Goal: Information Seeking & Learning: Learn about a topic

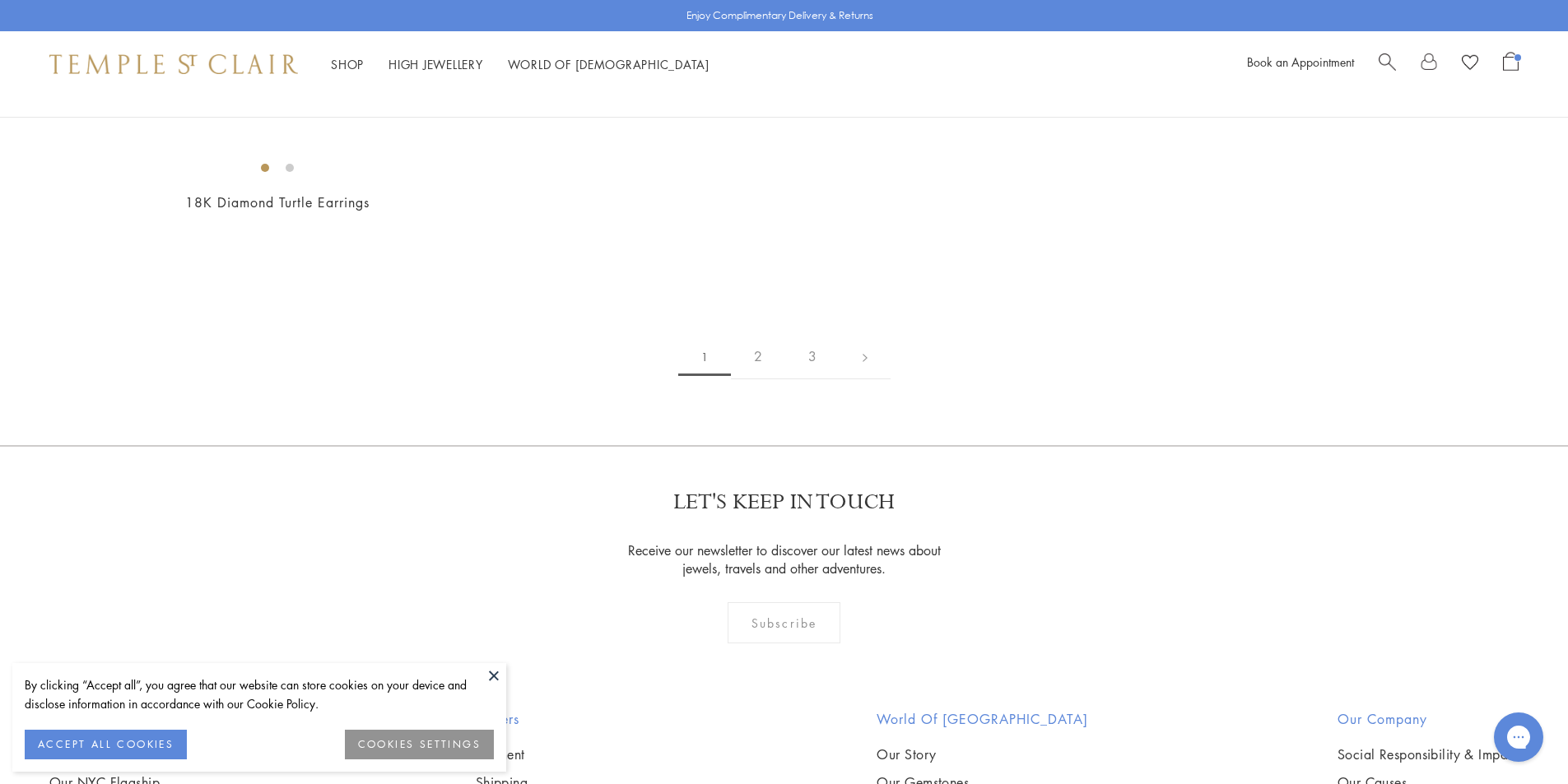
scroll to position [2634, 0]
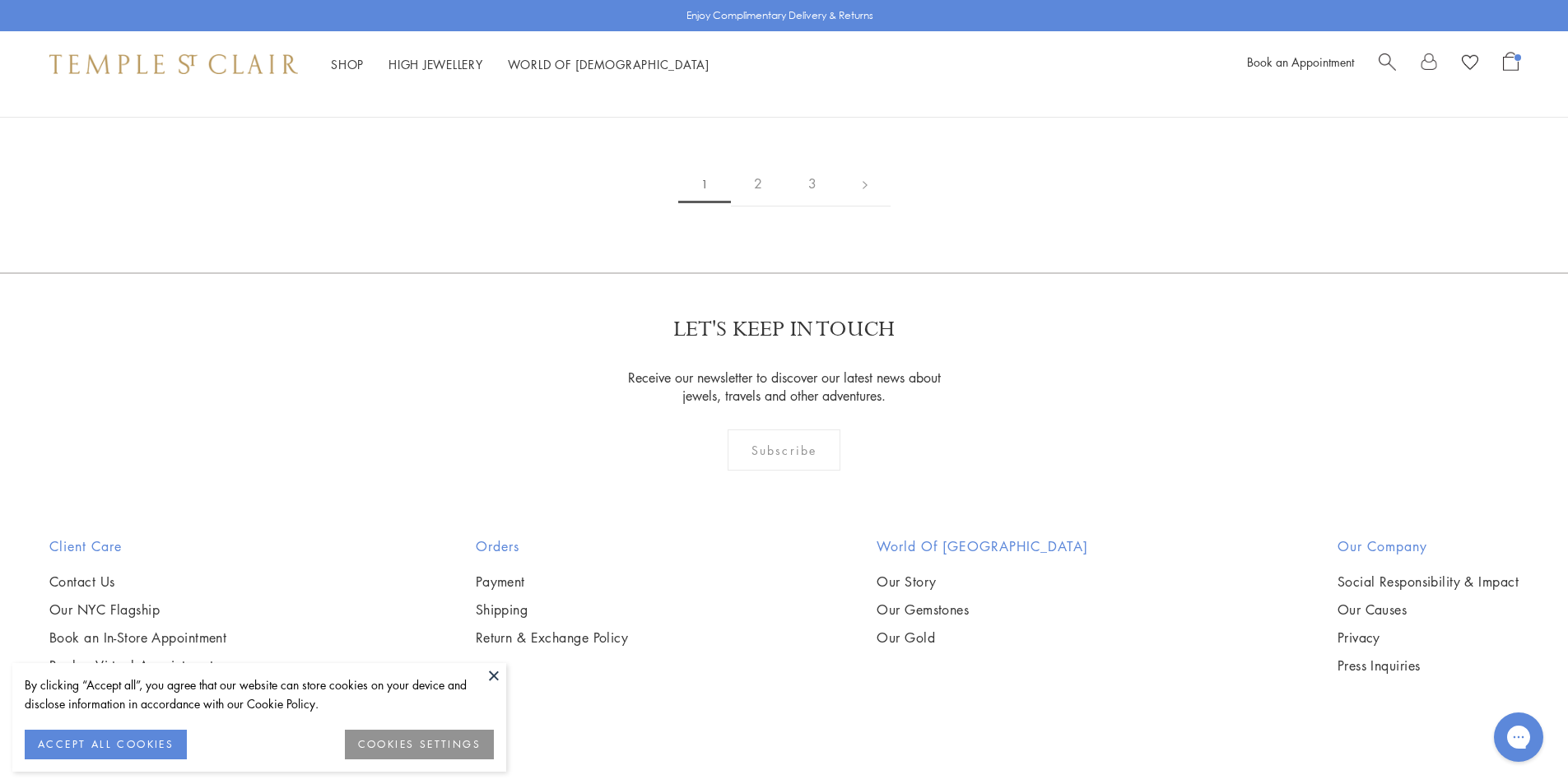
click at [498, 675] on button at bounding box center [494, 675] width 25 height 25
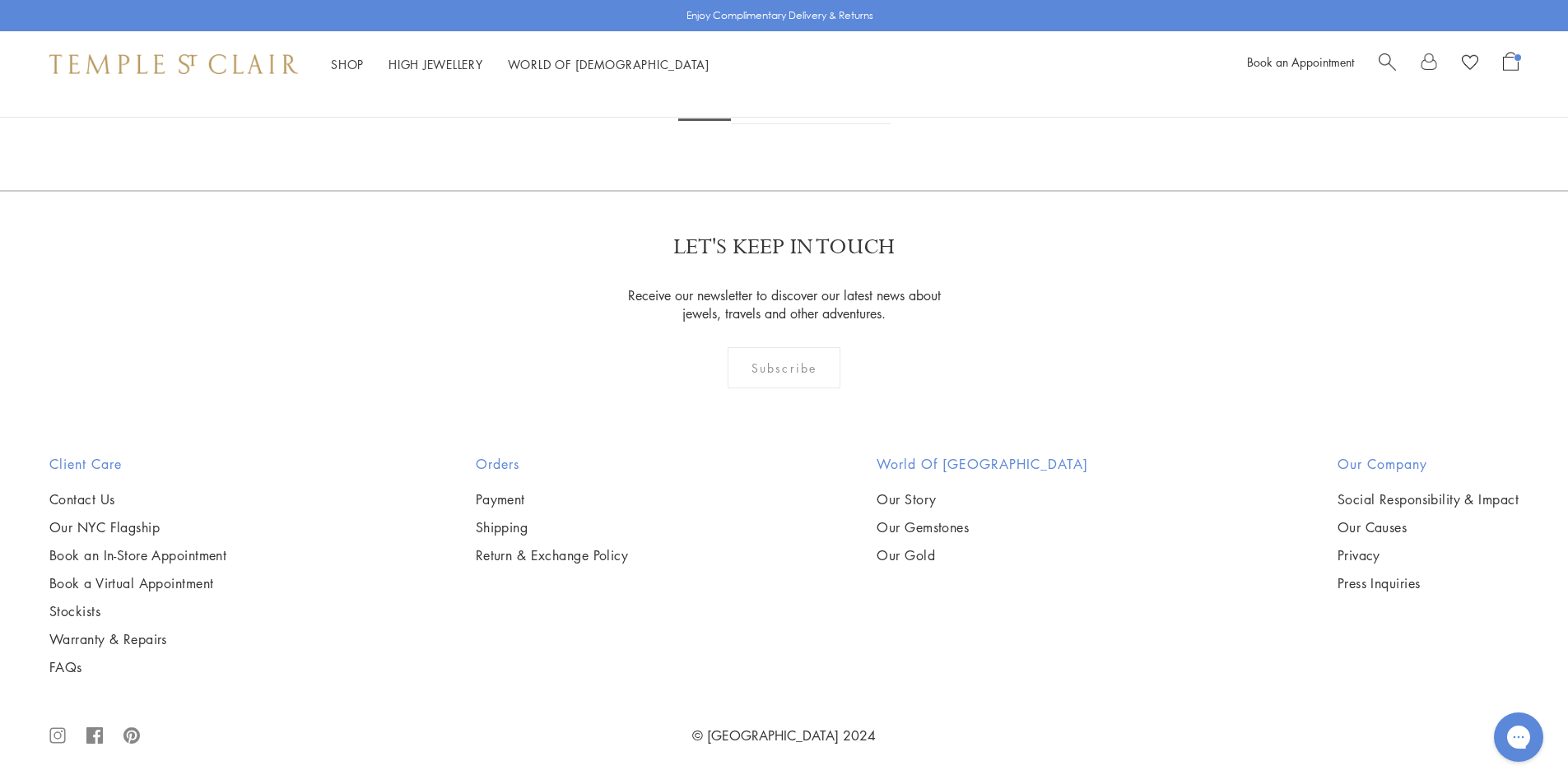
scroll to position [10720, 0]
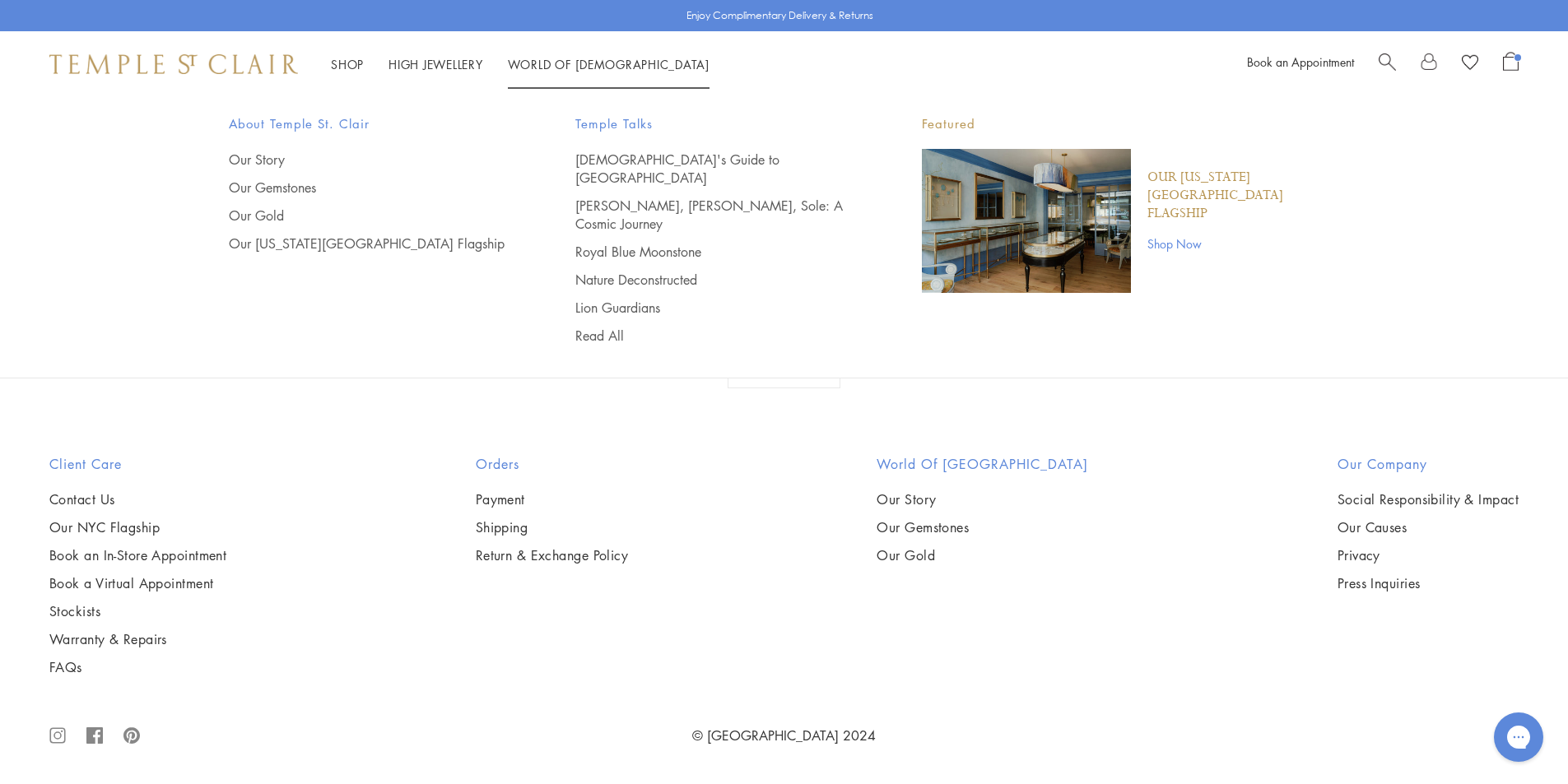
click at [999, 233] on img "Main navigation" at bounding box center [1026, 221] width 209 height 144
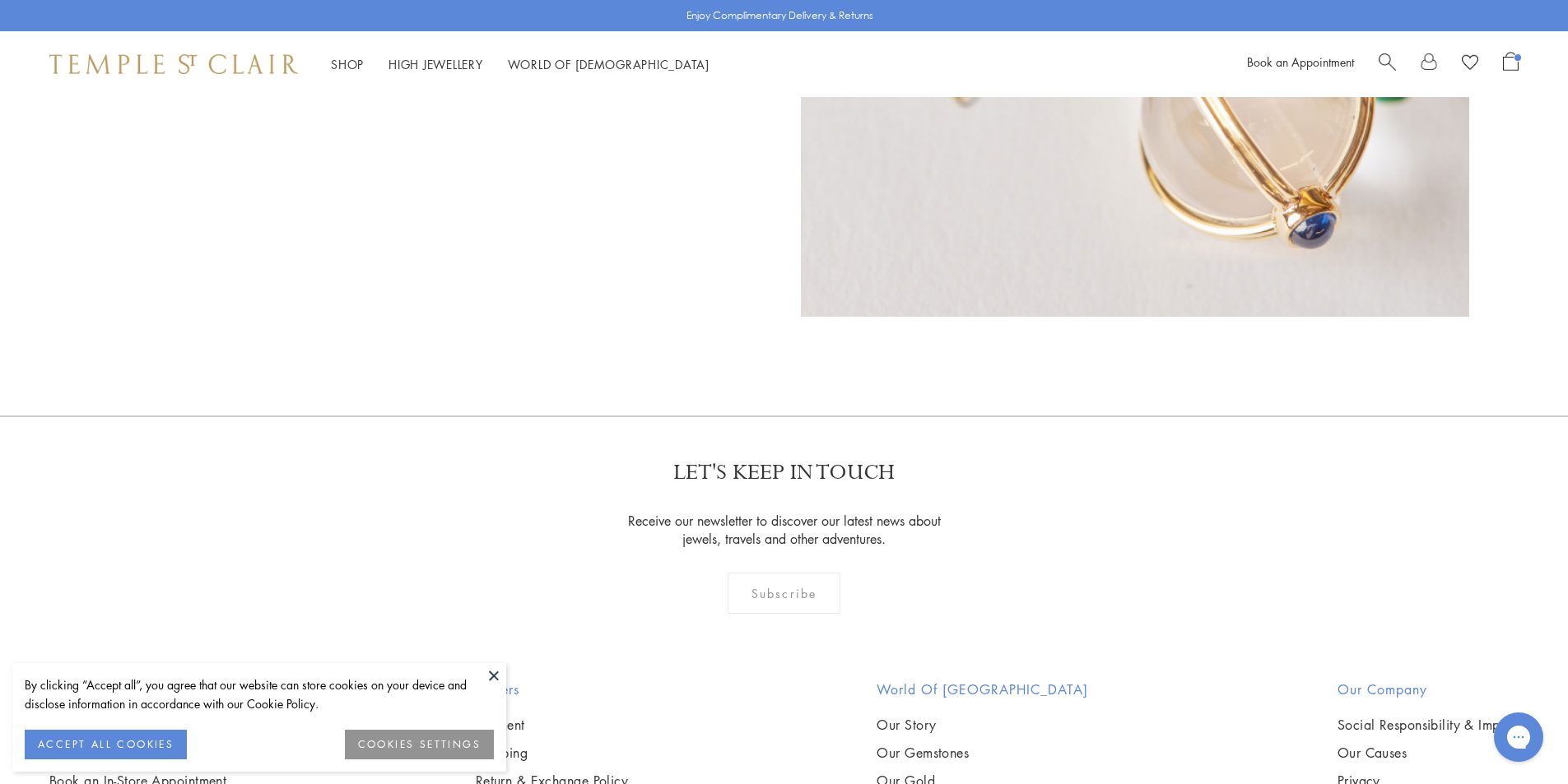
scroll to position [1708, 0]
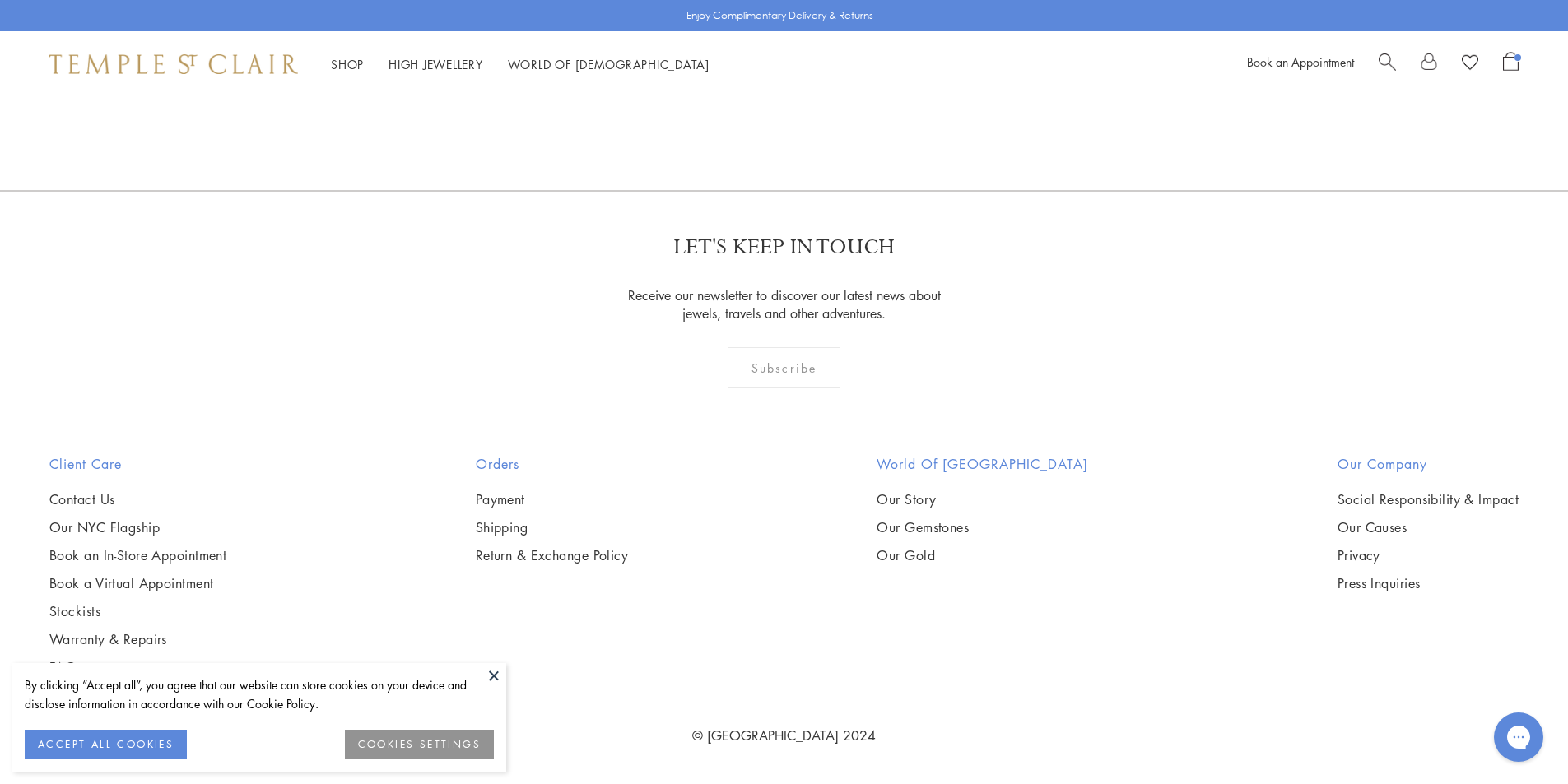
click at [494, 676] on button at bounding box center [494, 675] width 25 height 25
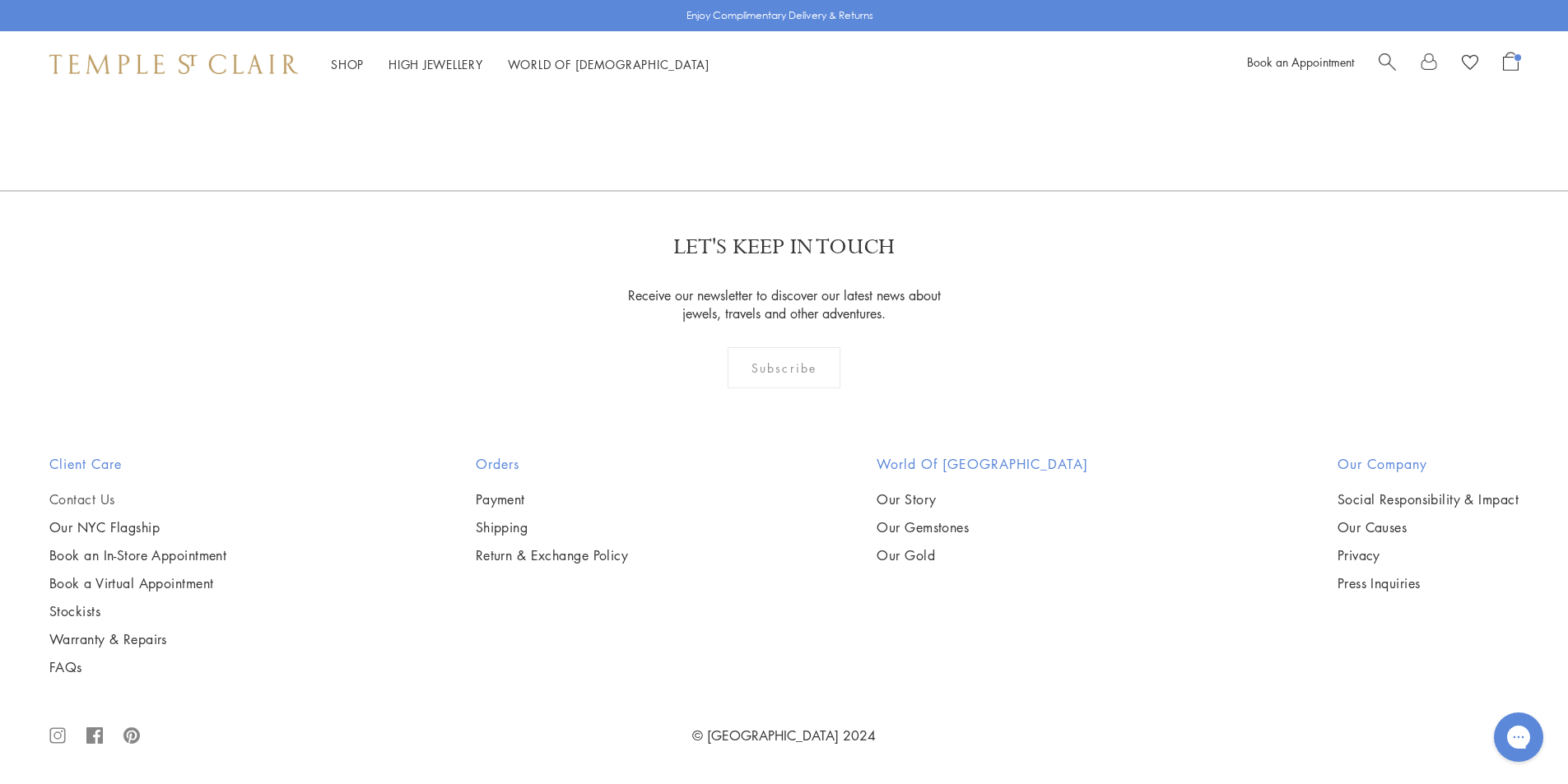
click at [93, 495] on link "Contact Us" at bounding box center [138, 500] width 177 height 18
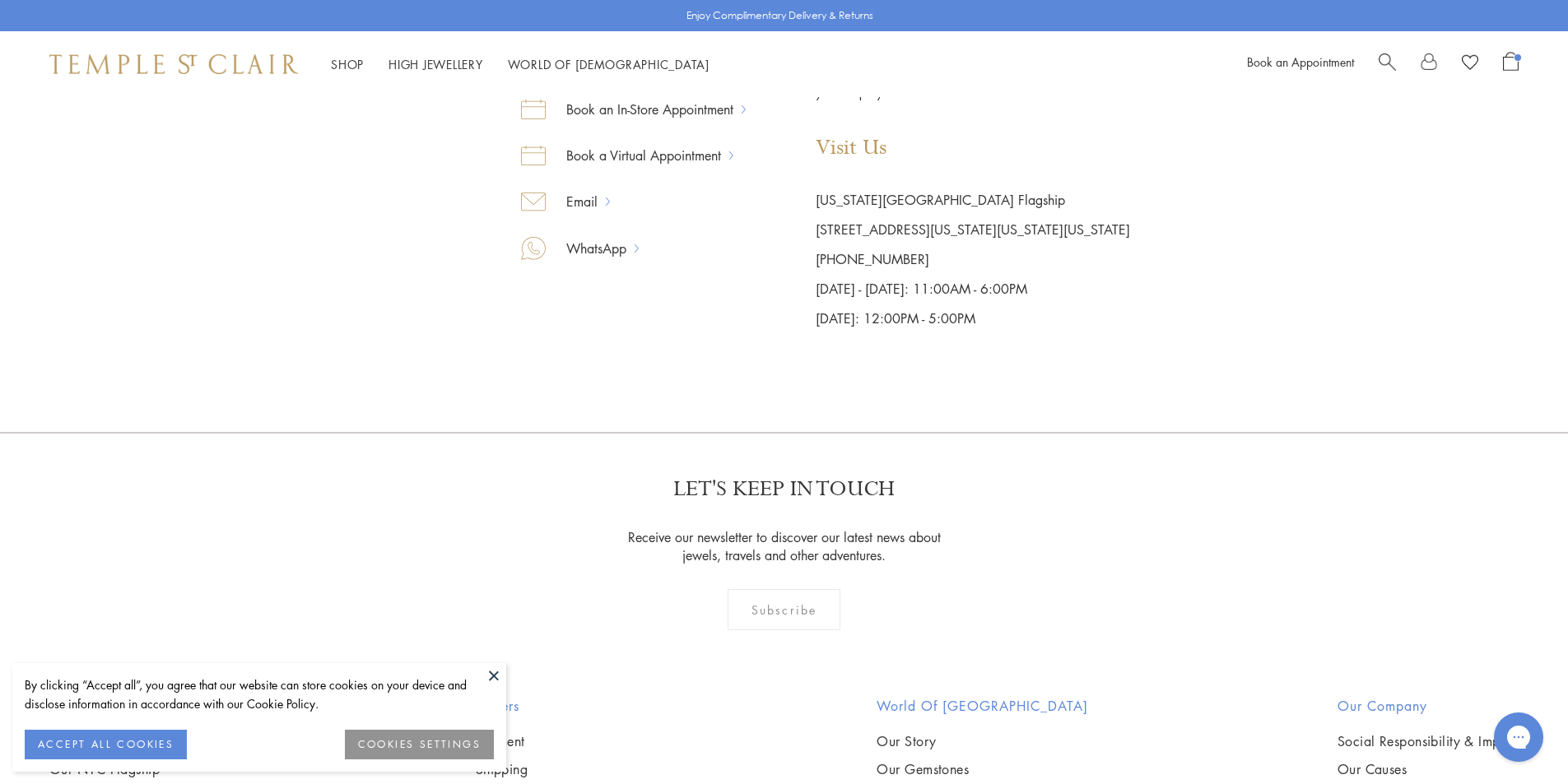
scroll to position [411, 0]
click at [484, 679] on button at bounding box center [494, 675] width 25 height 25
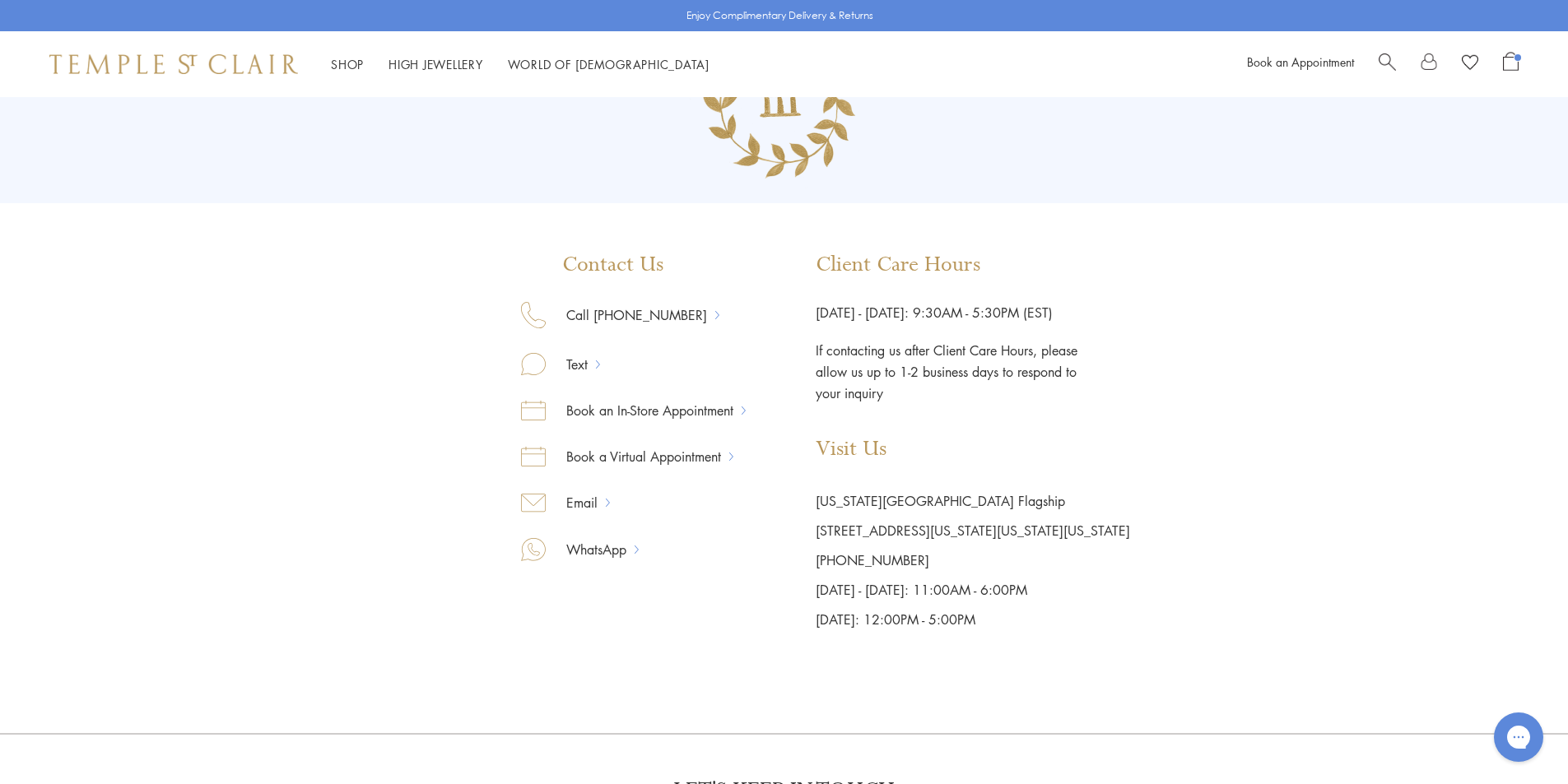
scroll to position [0, 0]
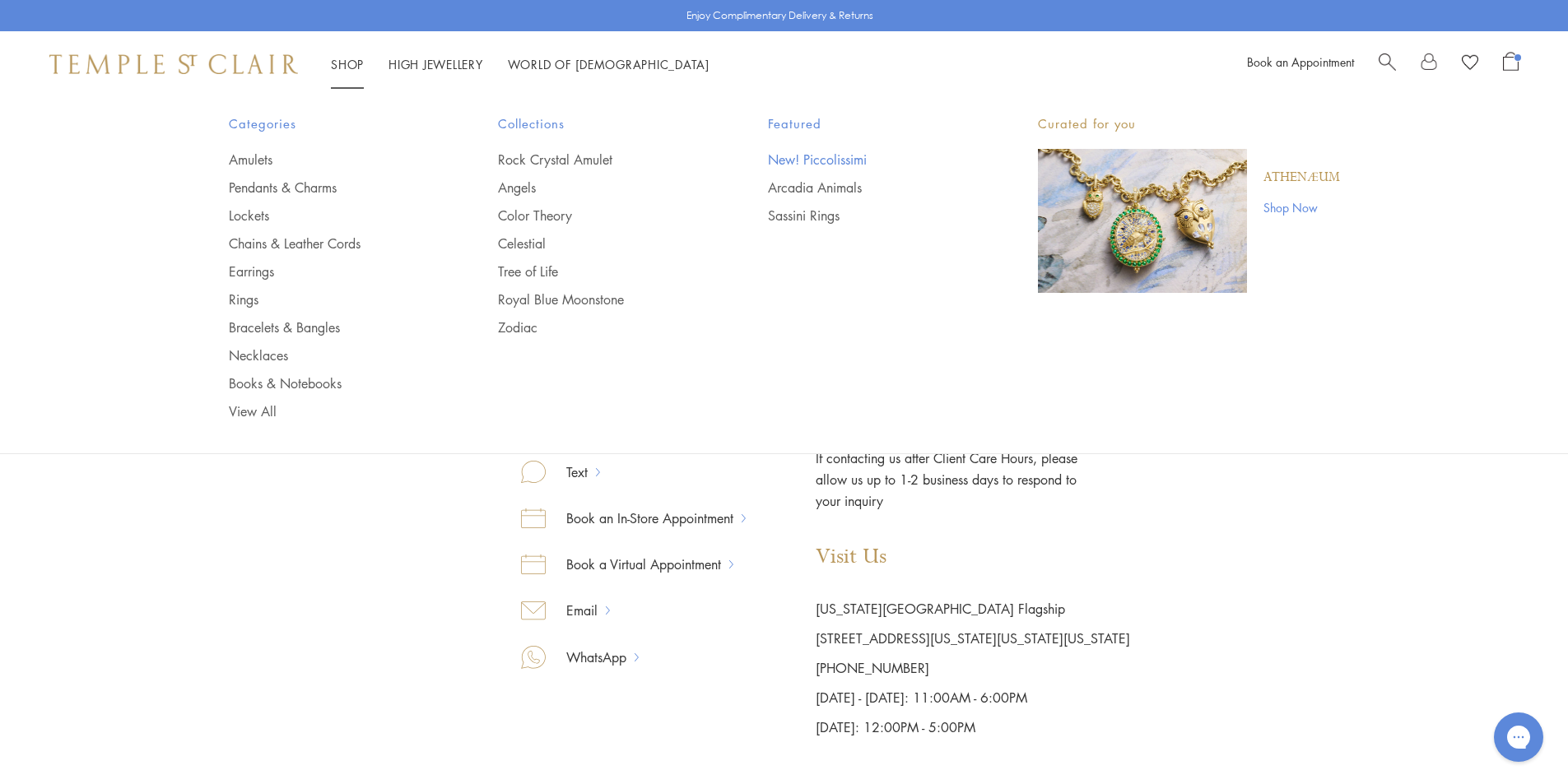
click at [815, 162] on link "New! Piccolissimi" at bounding box center [869, 160] width 204 height 18
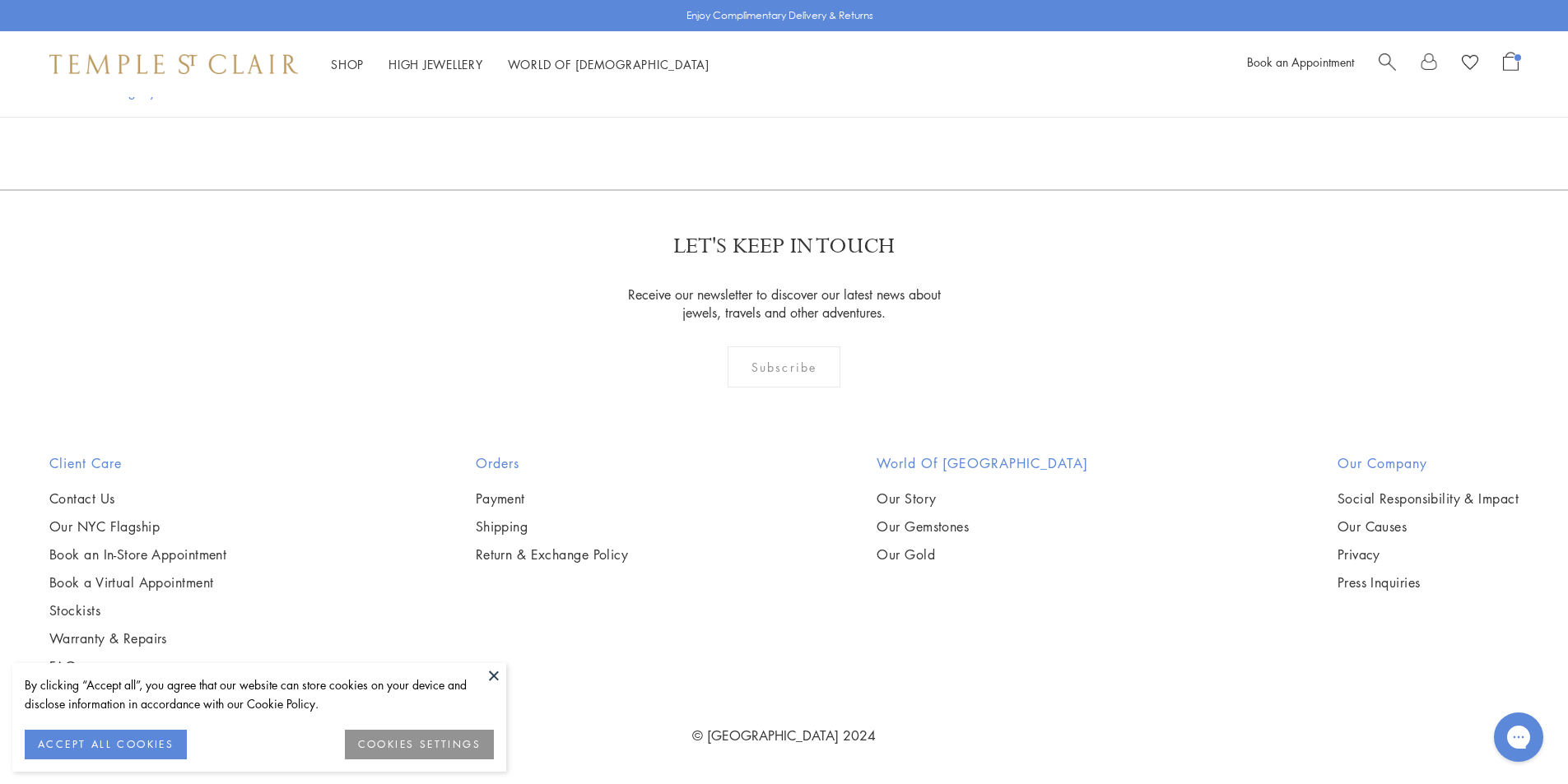
scroll to position [3950, 0]
click at [492, 678] on button at bounding box center [494, 675] width 25 height 25
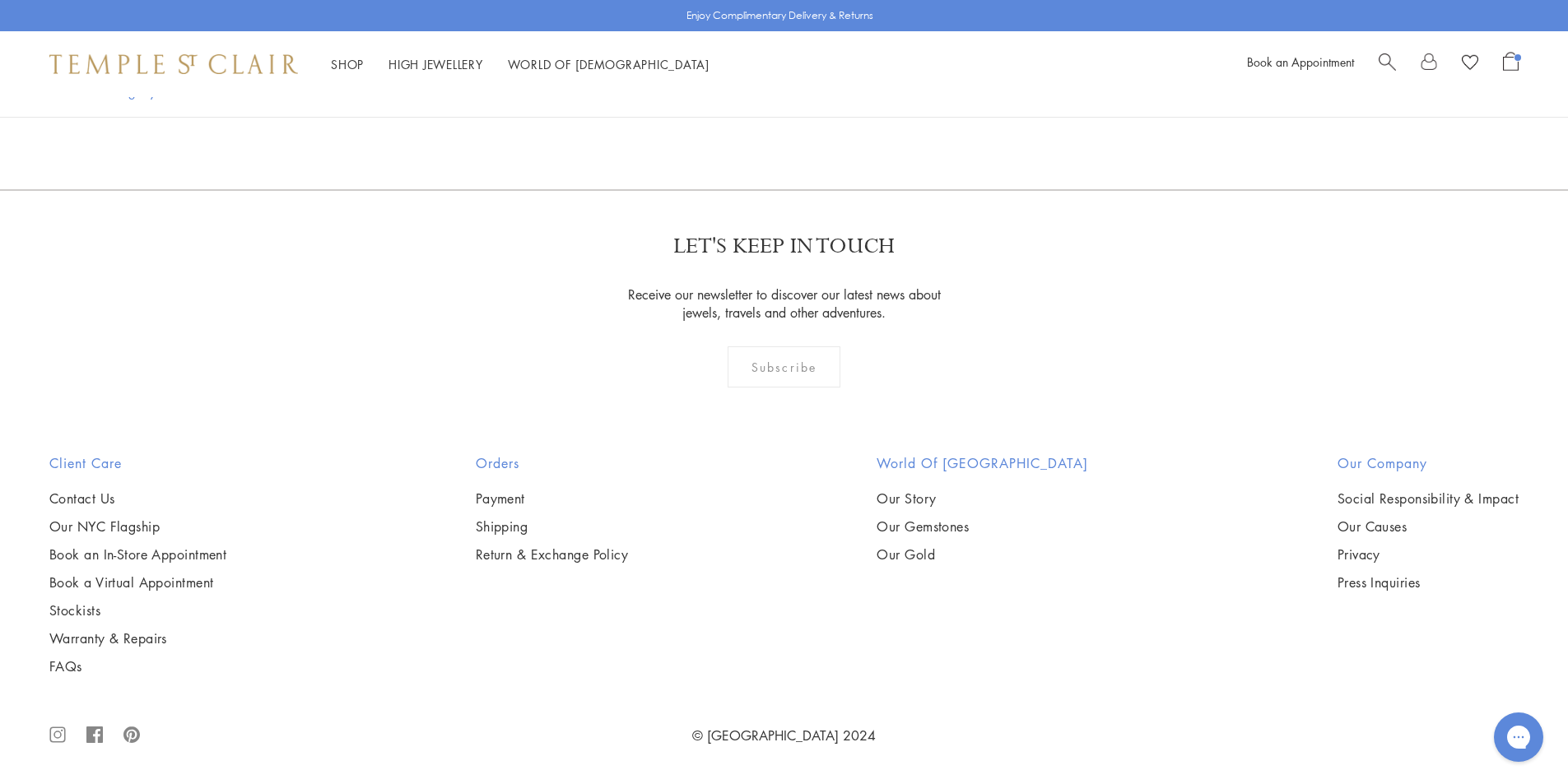
scroll to position [5399, 0]
click at [62, 675] on div "Client Care Contact Us Our NYC Flagship Book an In-Store Appointment Book a Vir…" at bounding box center [784, 581] width 1568 height 255
drag, startPoint x: 70, startPoint y: 661, endPoint x: 79, endPoint y: 671, distance: 13.5
click at [70, 661] on link "FAQs" at bounding box center [138, 666] width 177 height 18
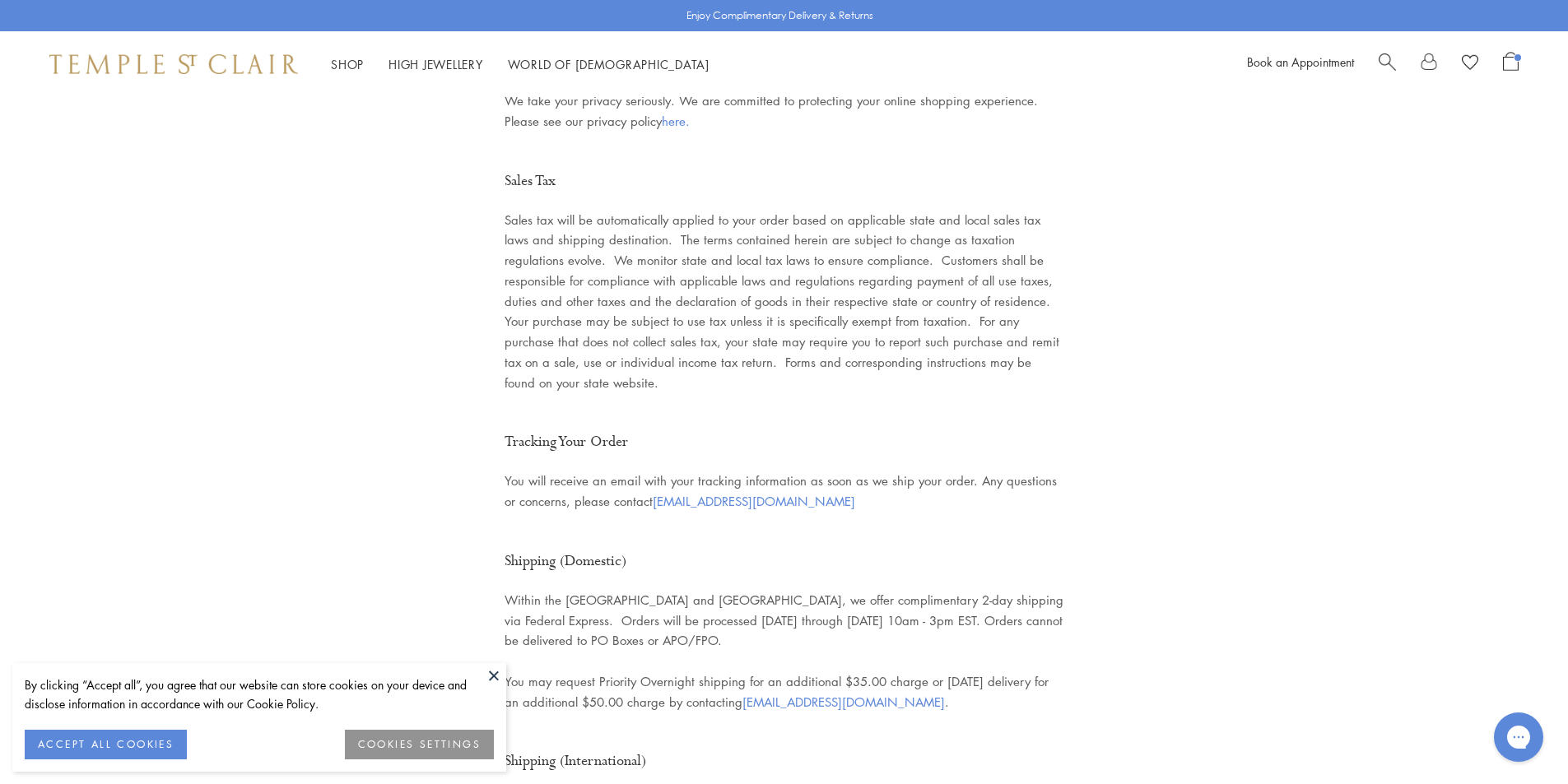
scroll to position [2222, 0]
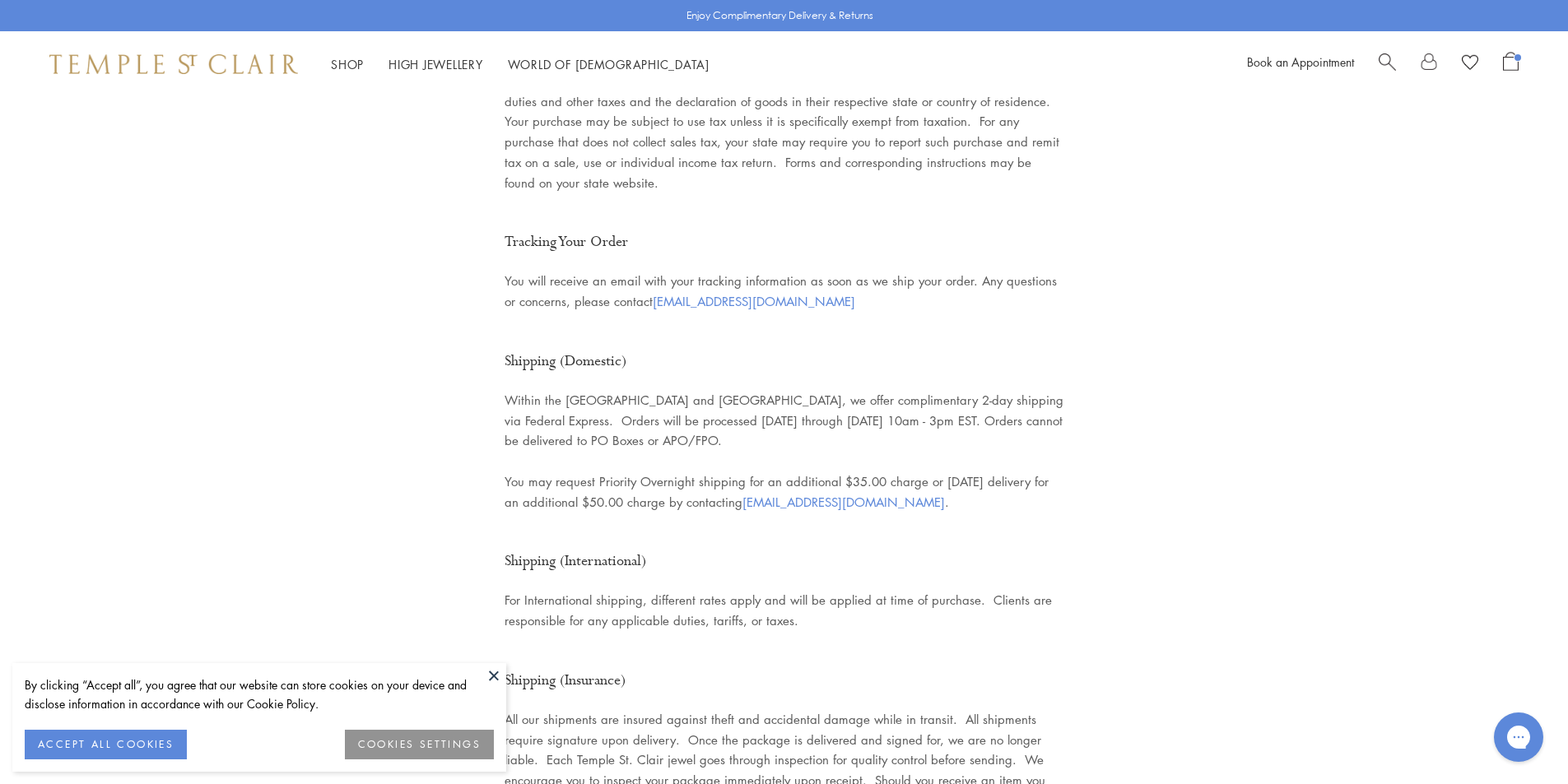
click at [486, 678] on button at bounding box center [494, 675] width 25 height 25
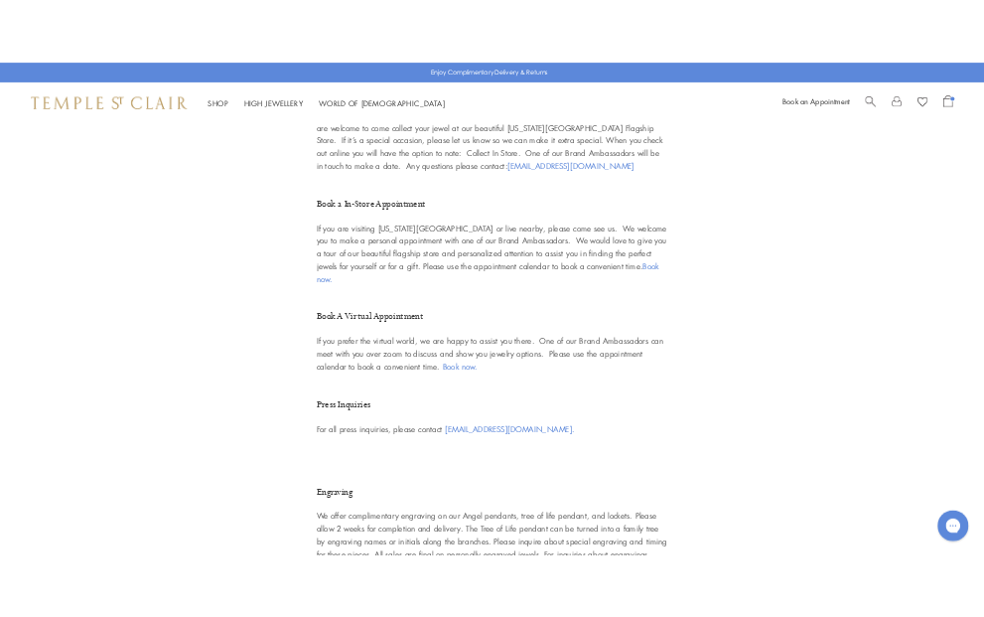
scroll to position [0, 0]
